Goal: Information Seeking & Learning: Learn about a topic

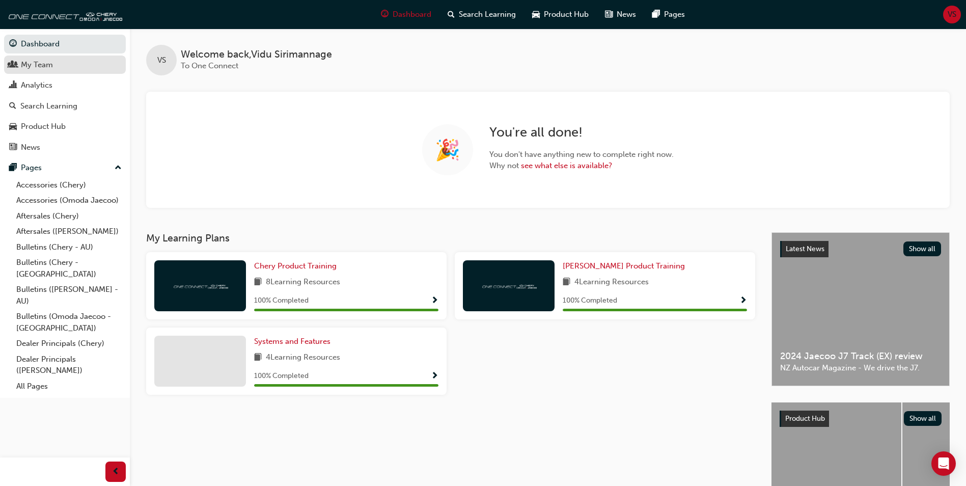
click at [52, 62] on div "My Team" at bounding box center [37, 65] width 32 height 12
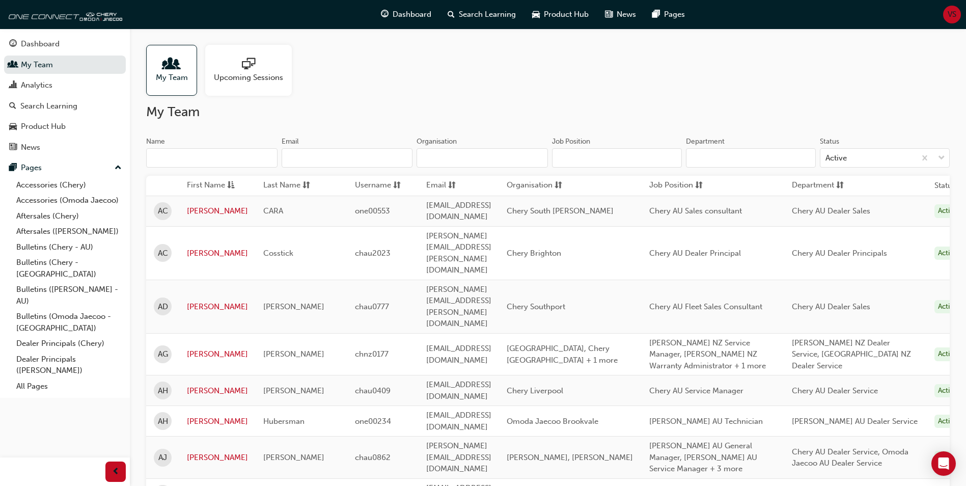
click at [188, 156] on input "Name" at bounding box center [211, 157] width 131 height 19
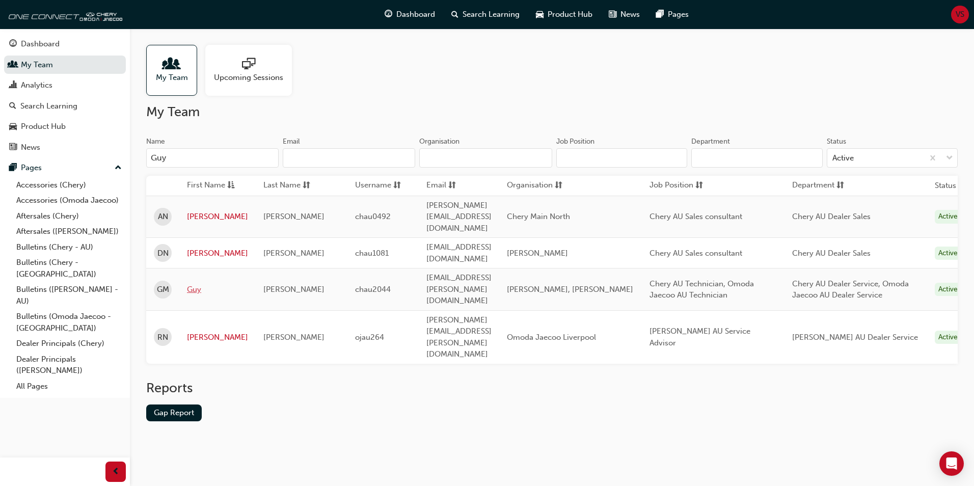
type input "Guy"
click at [197, 284] on link "Guy" at bounding box center [217, 290] width 61 height 12
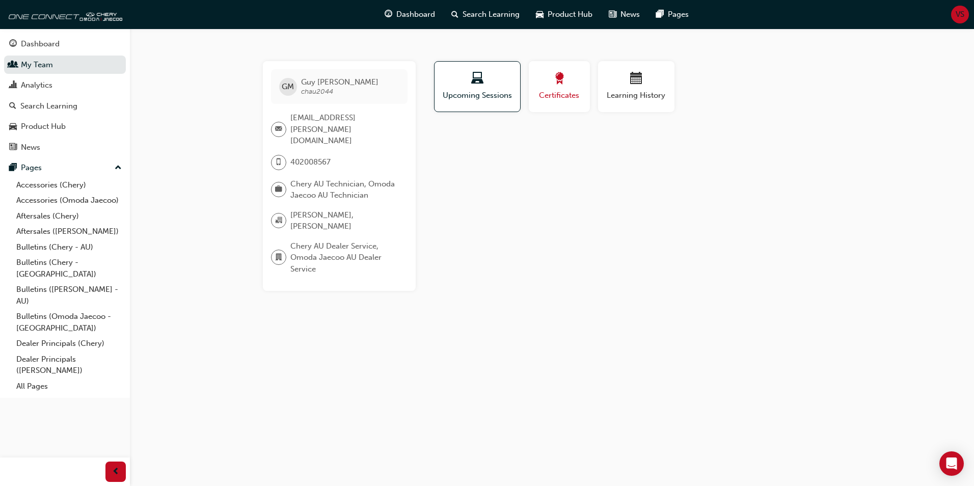
click at [567, 92] on span "Certificates" at bounding box center [559, 96] width 46 height 12
click at [614, 88] on div "Learning History" at bounding box center [636, 86] width 61 height 29
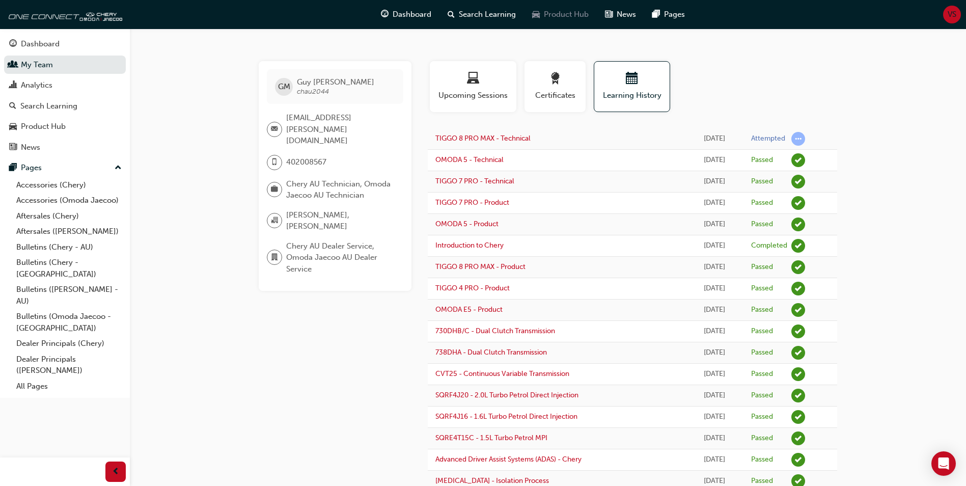
click at [575, 15] on span "Product Hub" at bounding box center [566, 15] width 45 height 12
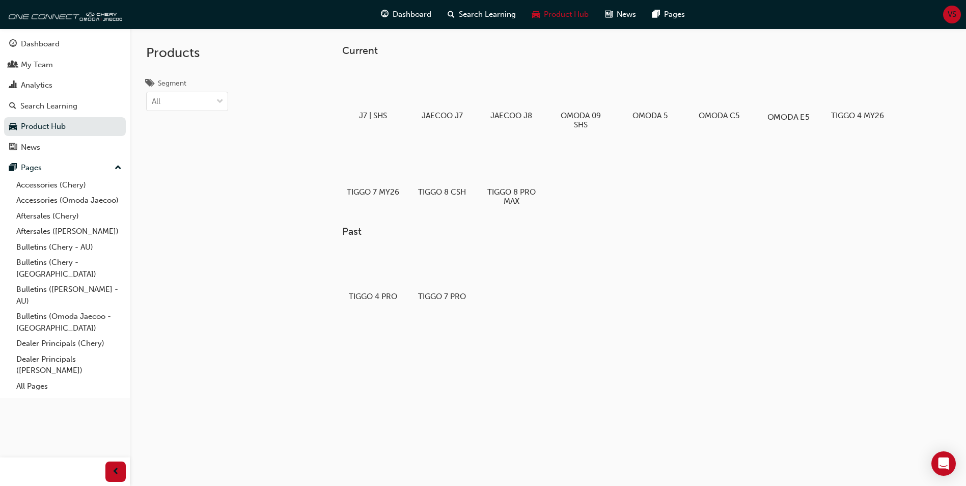
click at [785, 100] on div at bounding box center [789, 87] width 57 height 41
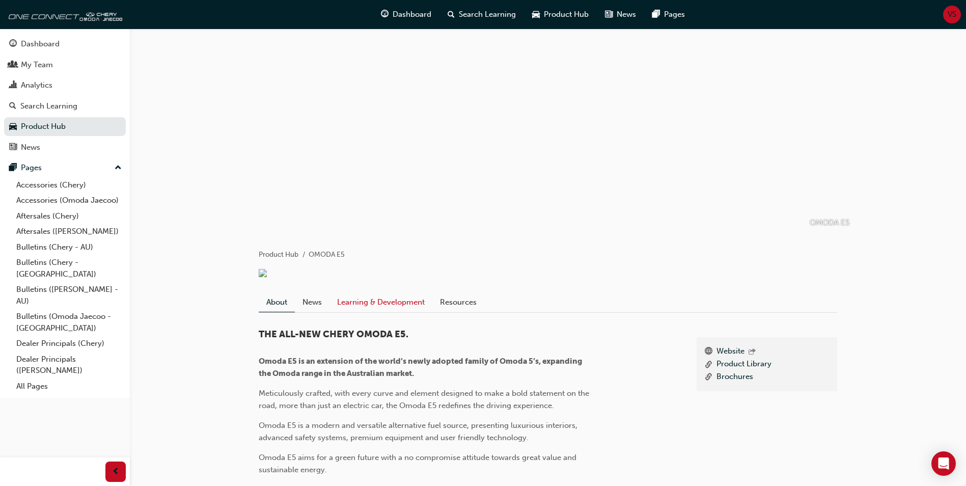
click at [378, 311] on link "Learning & Development" at bounding box center [381, 301] width 103 height 19
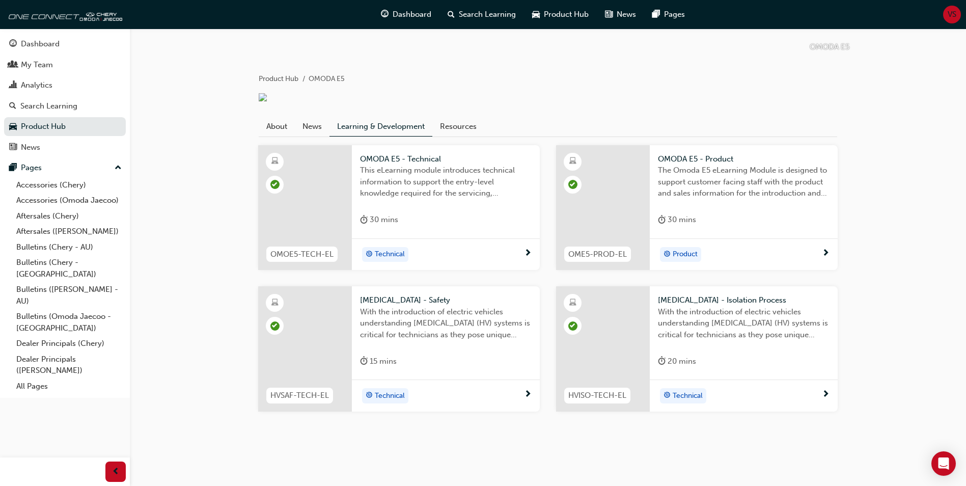
scroll to position [188, 0]
click at [712, 304] on span "[MEDICAL_DATA] - Isolation Process" at bounding box center [744, 300] width 172 height 12
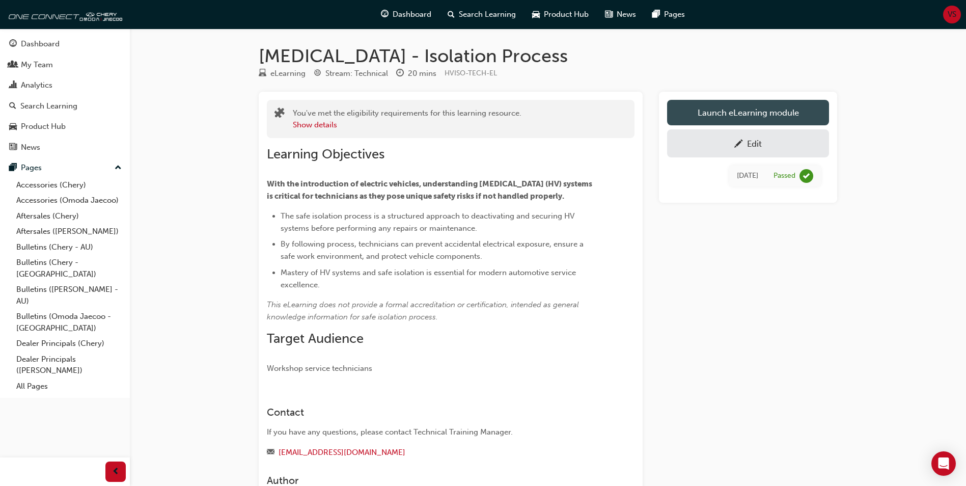
click at [719, 110] on link "Launch eLearning module" at bounding box center [748, 112] width 162 height 25
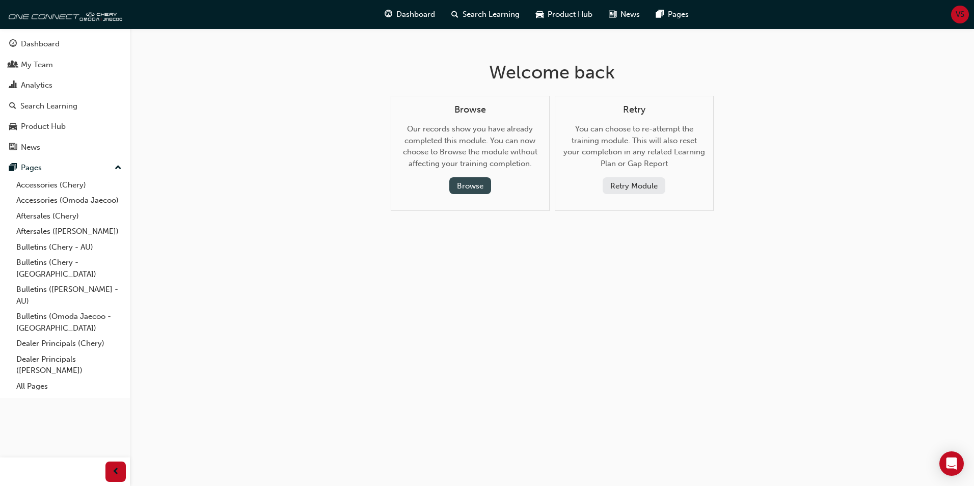
click at [483, 182] on button "Browse" at bounding box center [470, 185] width 42 height 17
